Goal: Find contact information: Find contact information

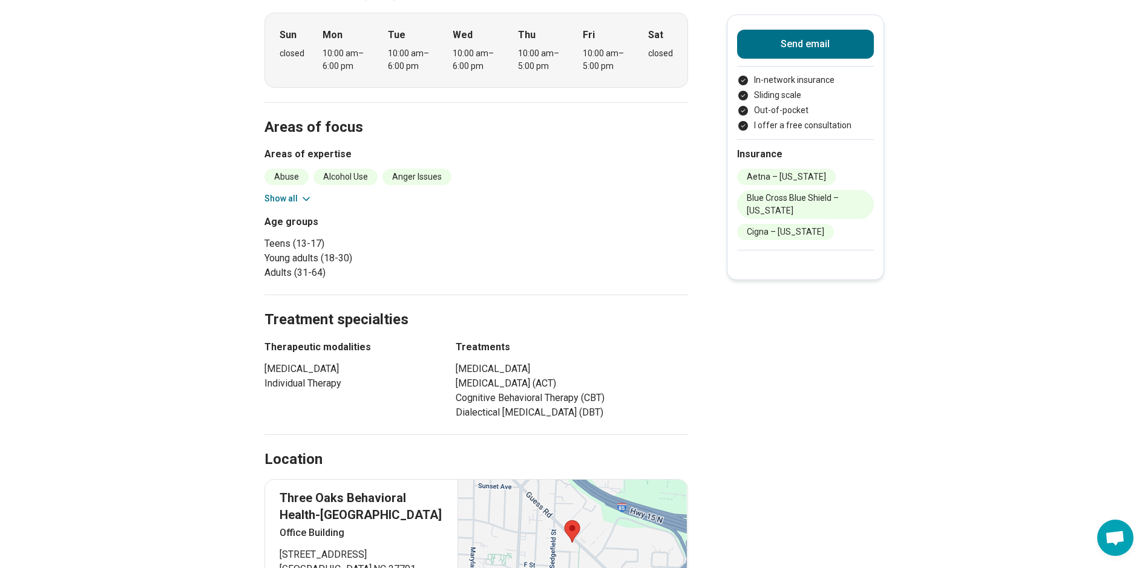
scroll to position [544, 0]
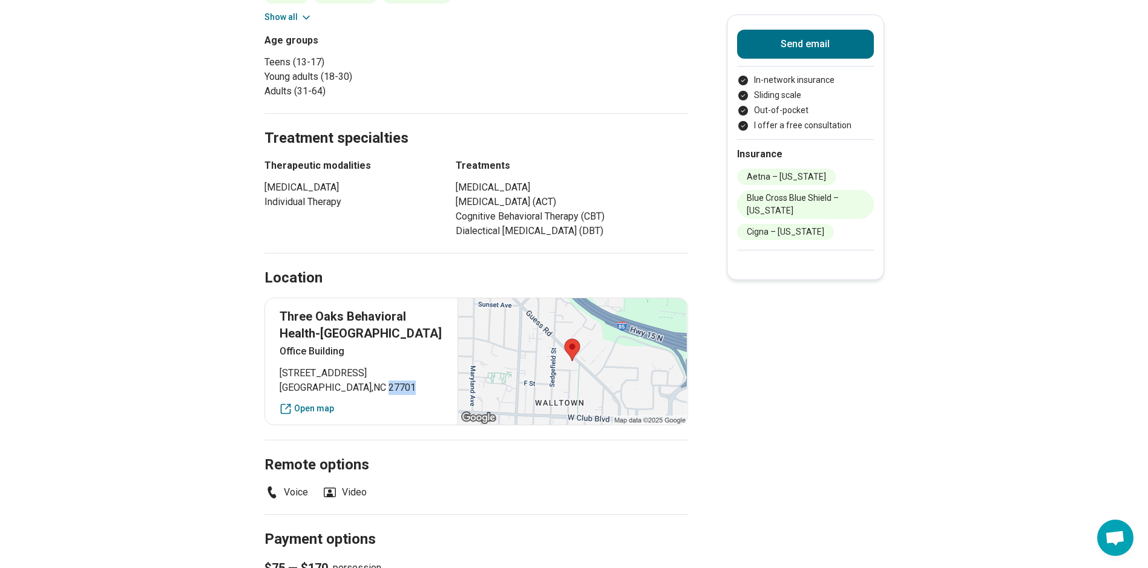
drag, startPoint x: 343, startPoint y: 386, endPoint x: 364, endPoint y: 387, distance: 20.6
click at [364, 387] on span "Durham , NC 27701" at bounding box center [361, 388] width 164 height 15
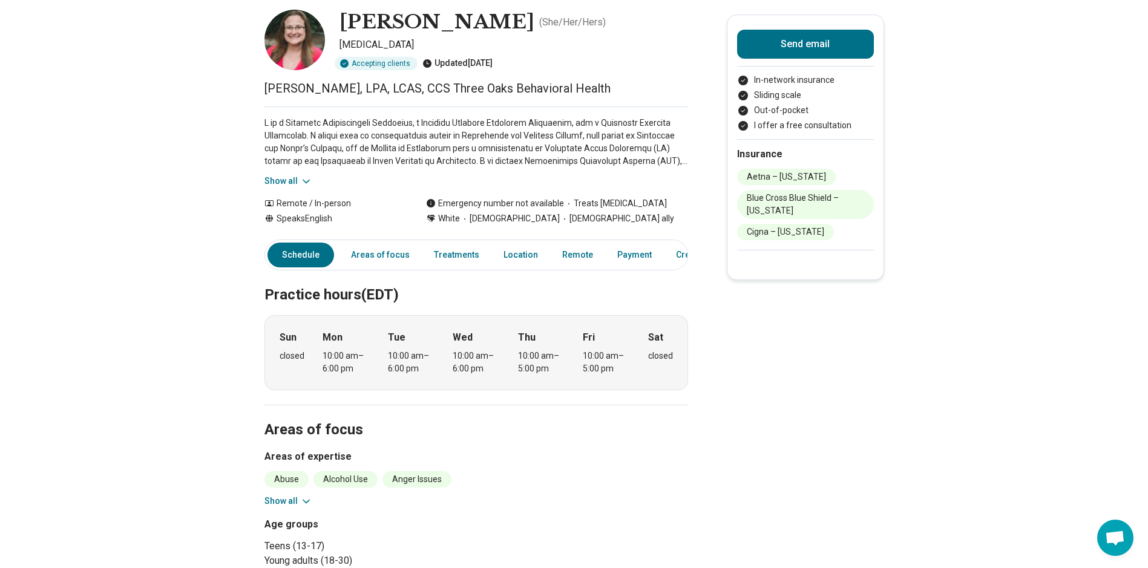
scroll to position [0, 0]
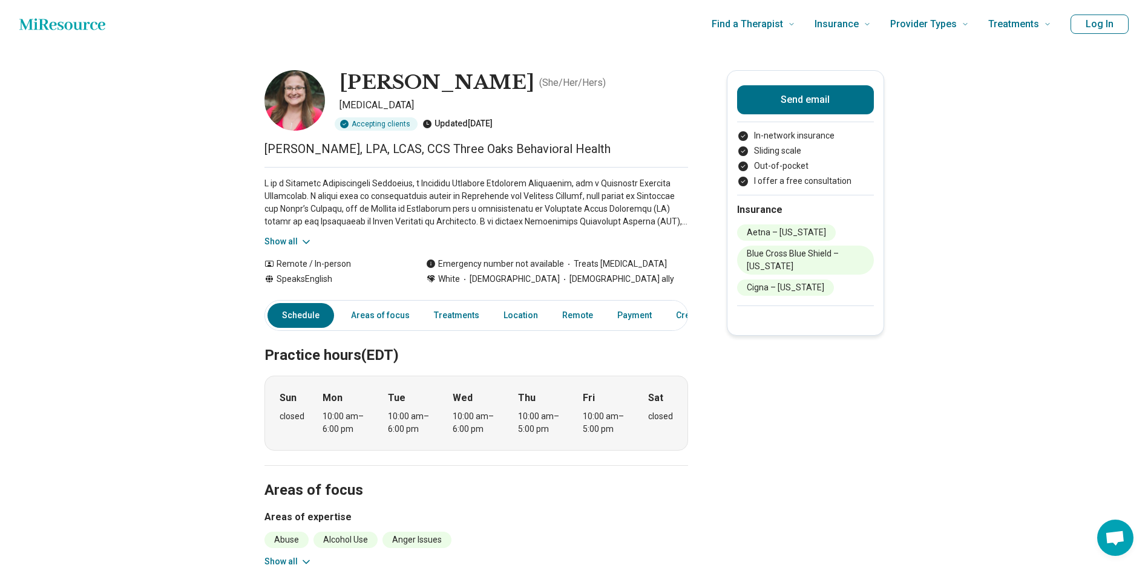
drag, startPoint x: 347, startPoint y: 79, endPoint x: 492, endPoint y: 85, distance: 145.3
click at [492, 85] on h1 "[PERSON_NAME]" at bounding box center [436, 82] width 195 height 25
copy h1 "[PERSON_NAME]"
click at [365, 82] on h1 "[PERSON_NAME]" at bounding box center [436, 82] width 195 height 25
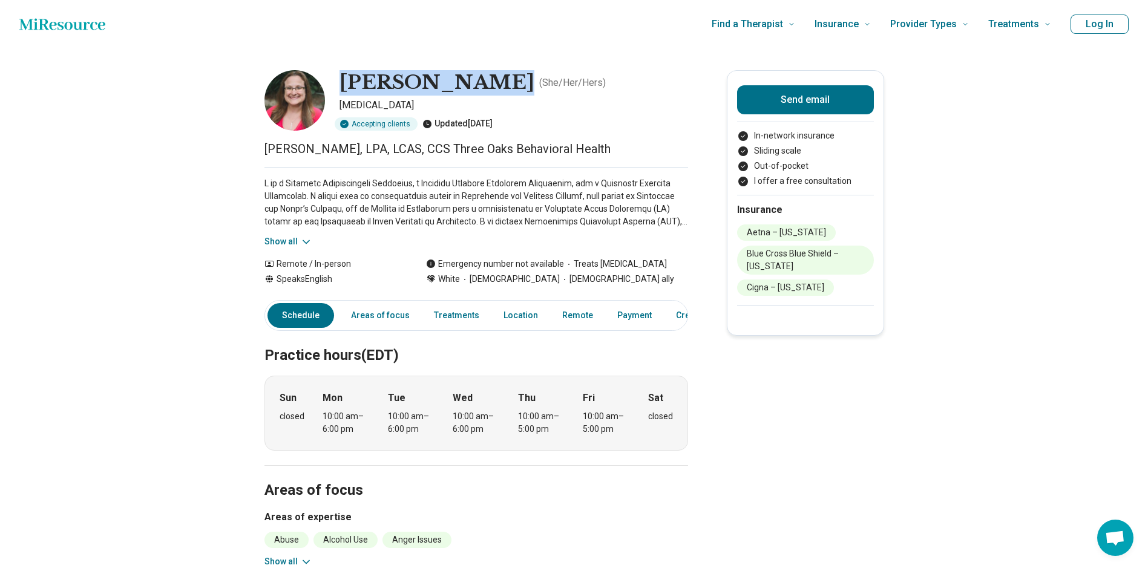
drag, startPoint x: 347, startPoint y: 80, endPoint x: 491, endPoint y: 82, distance: 144.6
click at [491, 82] on h1 "[PERSON_NAME]" at bounding box center [436, 82] width 195 height 25
copy h1 "[PERSON_NAME]"
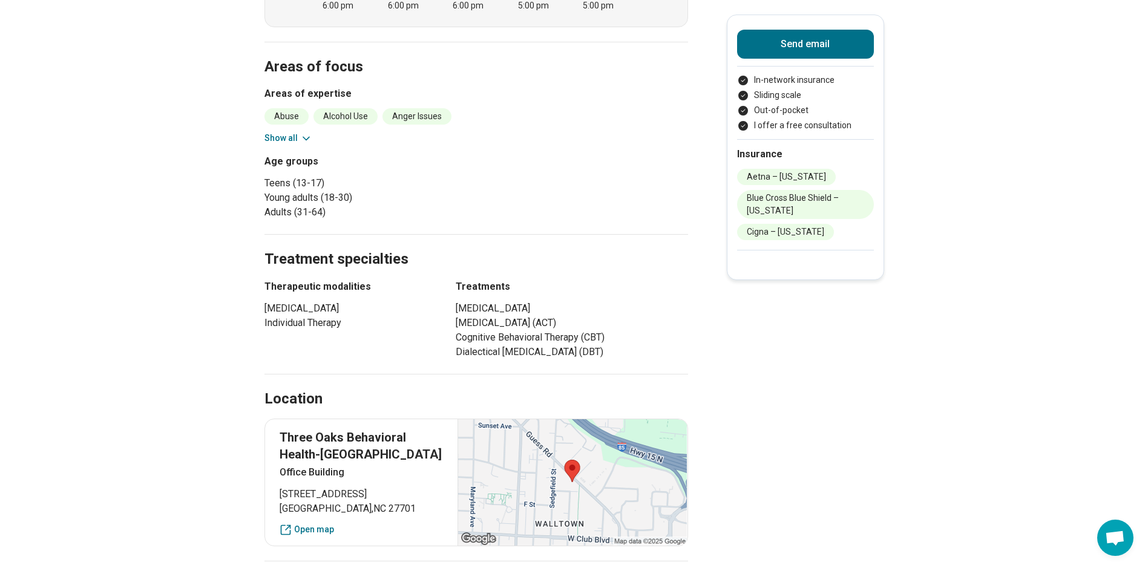
scroll to position [544, 0]
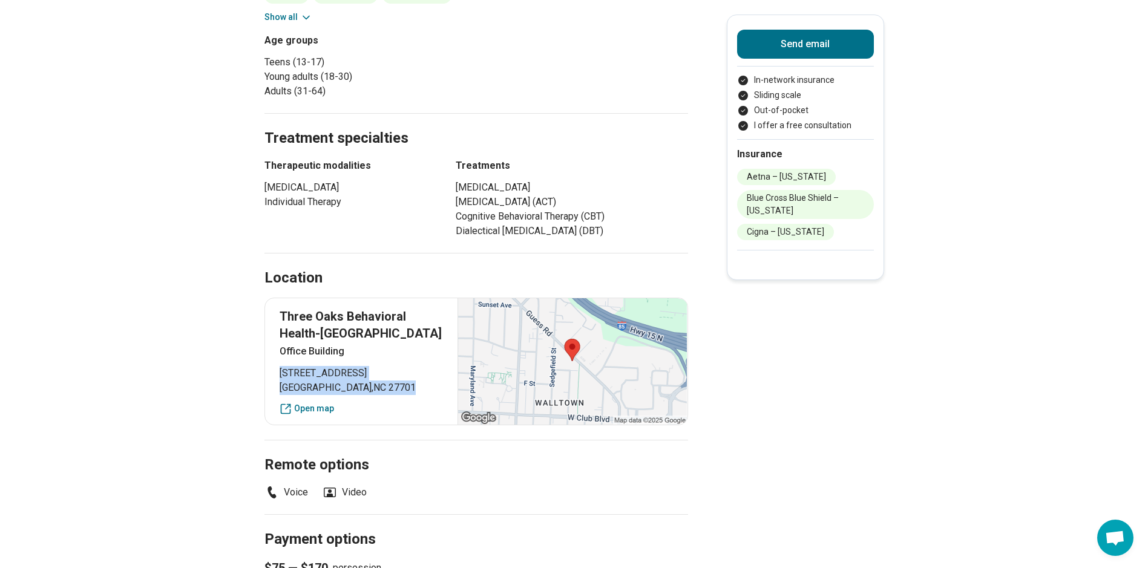
drag, startPoint x: 284, startPoint y: 370, endPoint x: 368, endPoint y: 388, distance: 85.6
click at [368, 388] on p "1735 Guess Road Durham , NC 27701" at bounding box center [361, 380] width 164 height 29
copy p "1735 Guess Road Durham , NC 27701"
click at [494, 497] on ul "Voice Video" at bounding box center [475, 492] width 423 height 15
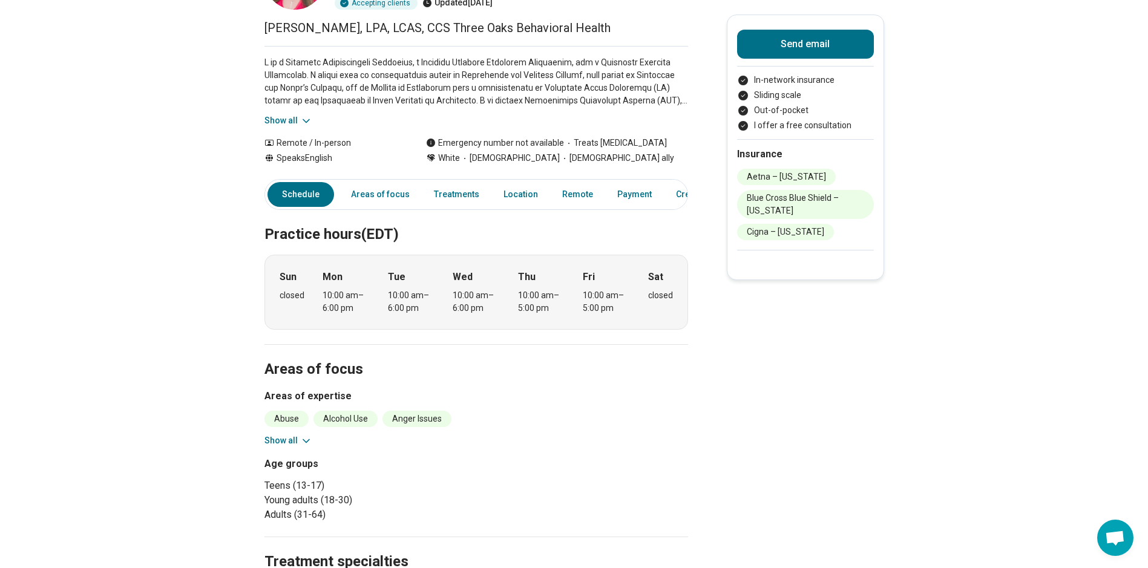
scroll to position [0, 0]
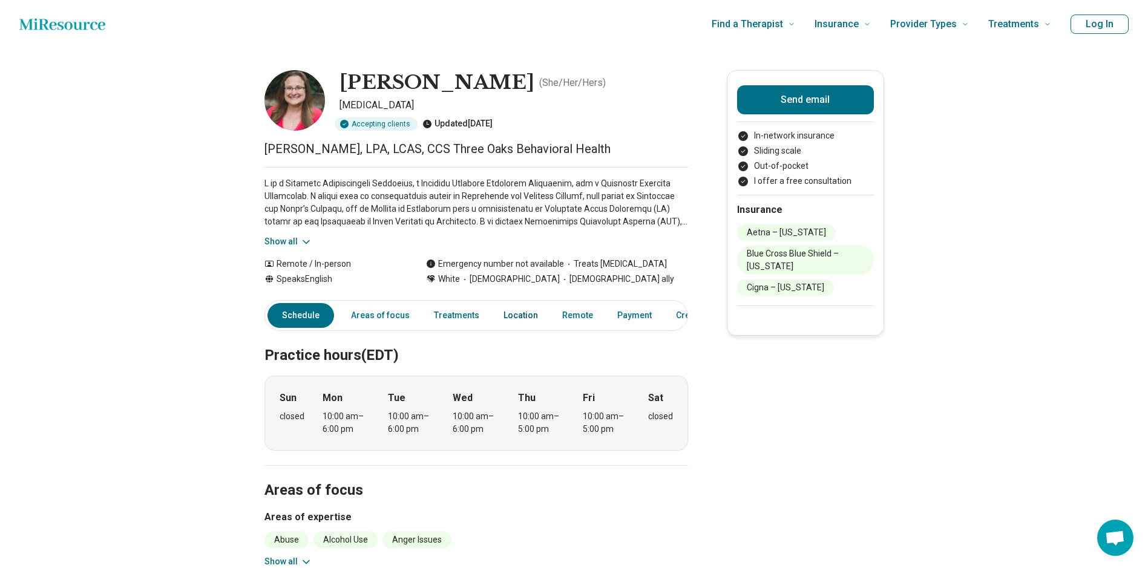
click at [524, 320] on link "Location" at bounding box center [520, 315] width 49 height 25
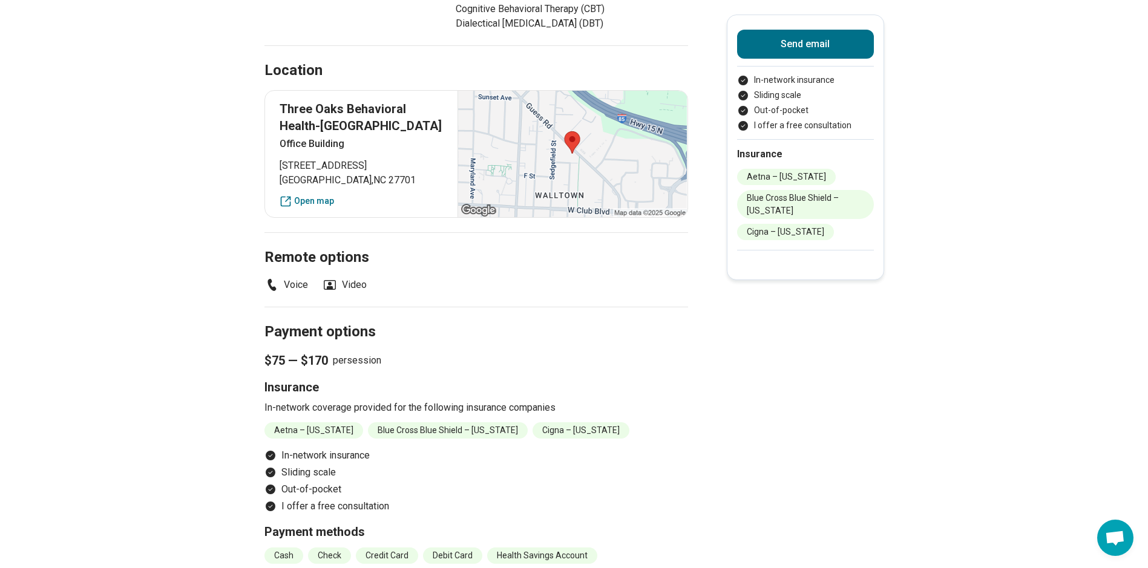
scroll to position [691, 0]
